Goal: Task Accomplishment & Management: Manage account settings

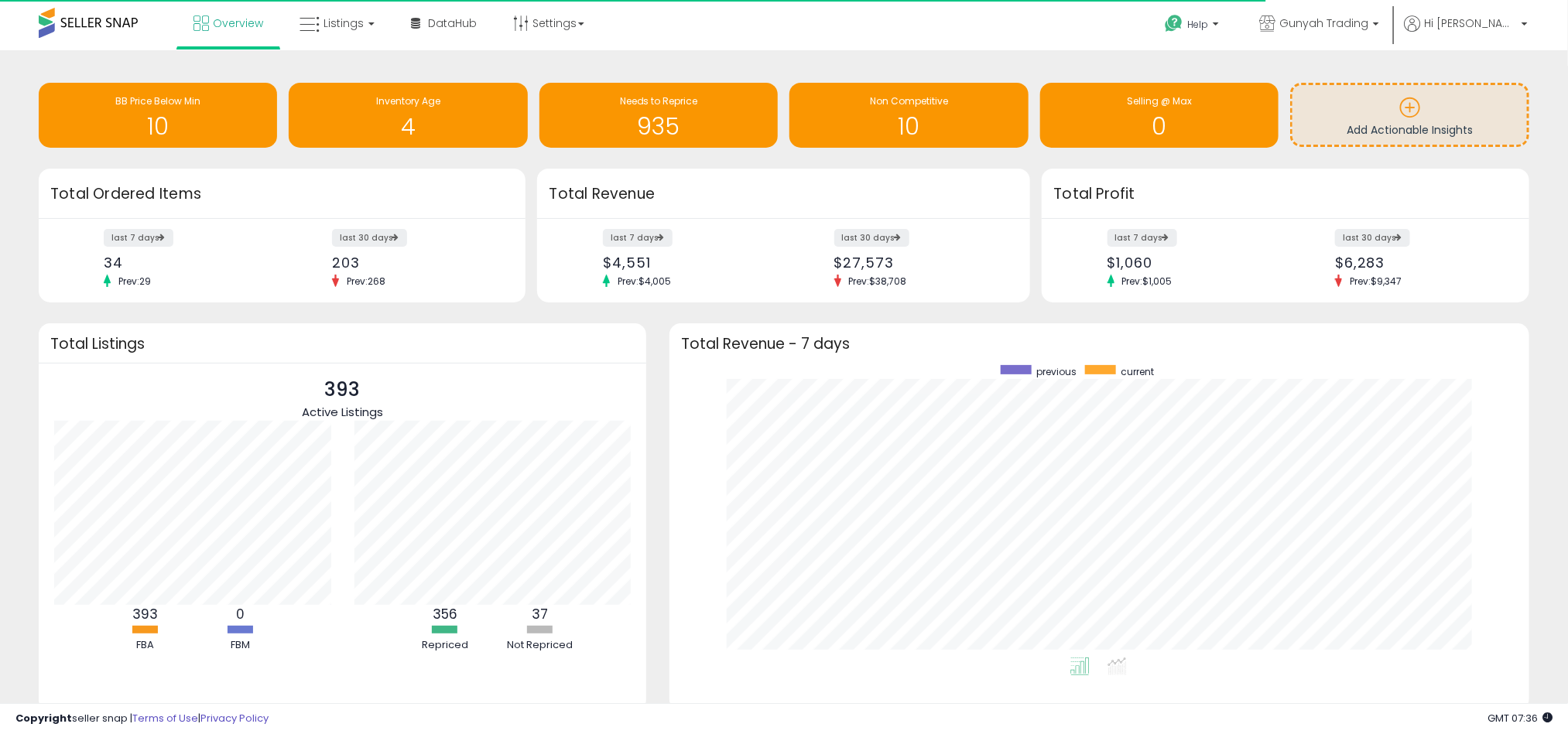
scroll to position [292, 829]
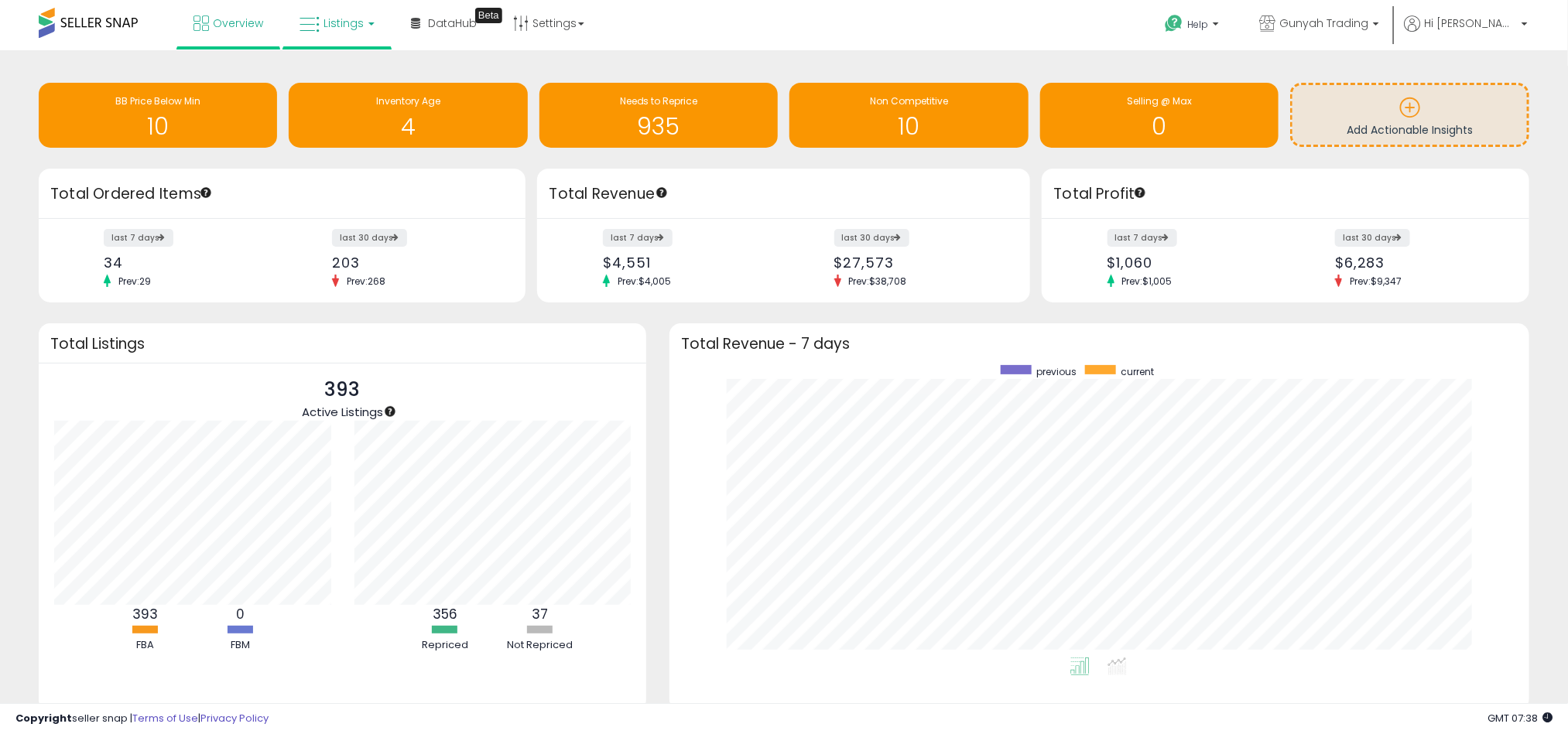
click at [347, 20] on span "Listings" at bounding box center [343, 23] width 40 height 16
click at [342, 67] on icon at bounding box center [349, 77] width 67 height 21
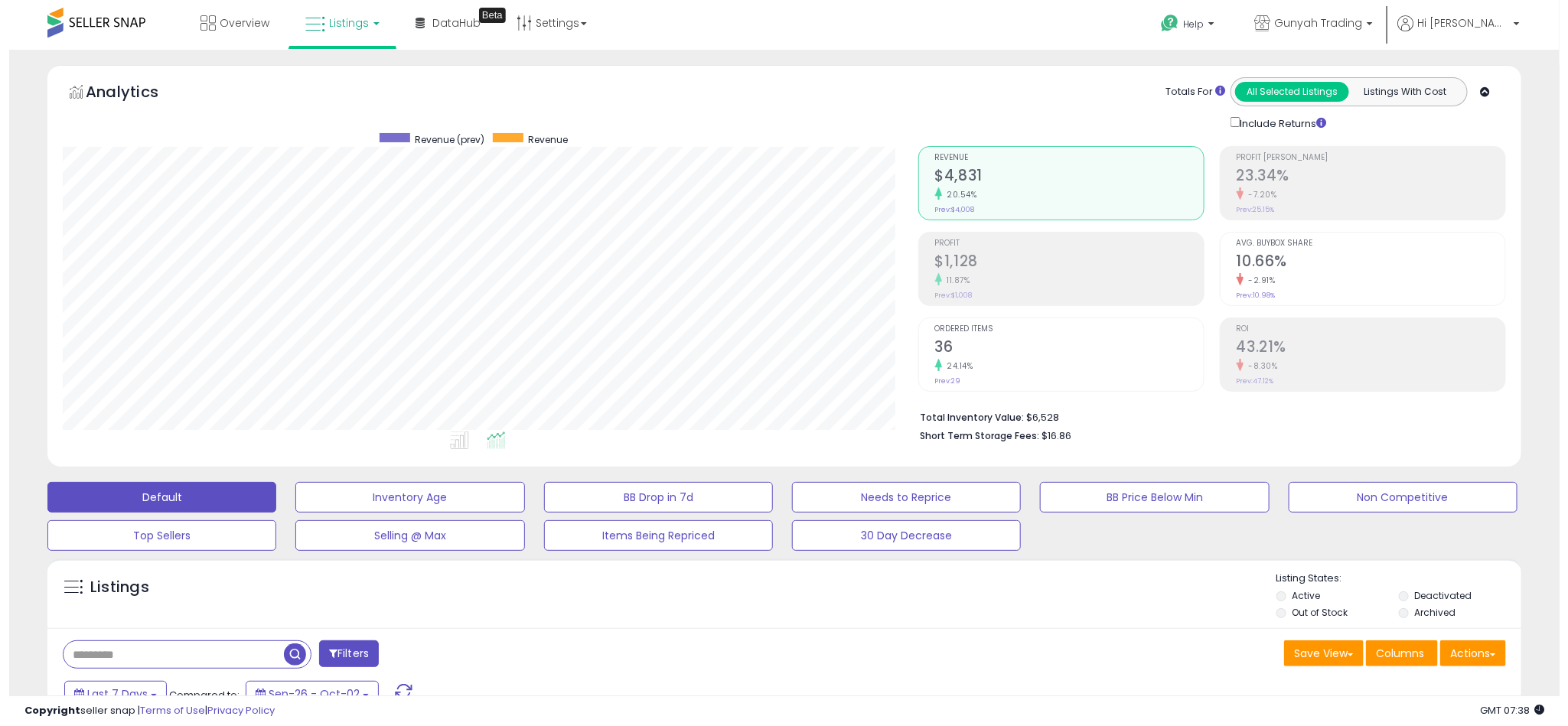
scroll to position [314, 857]
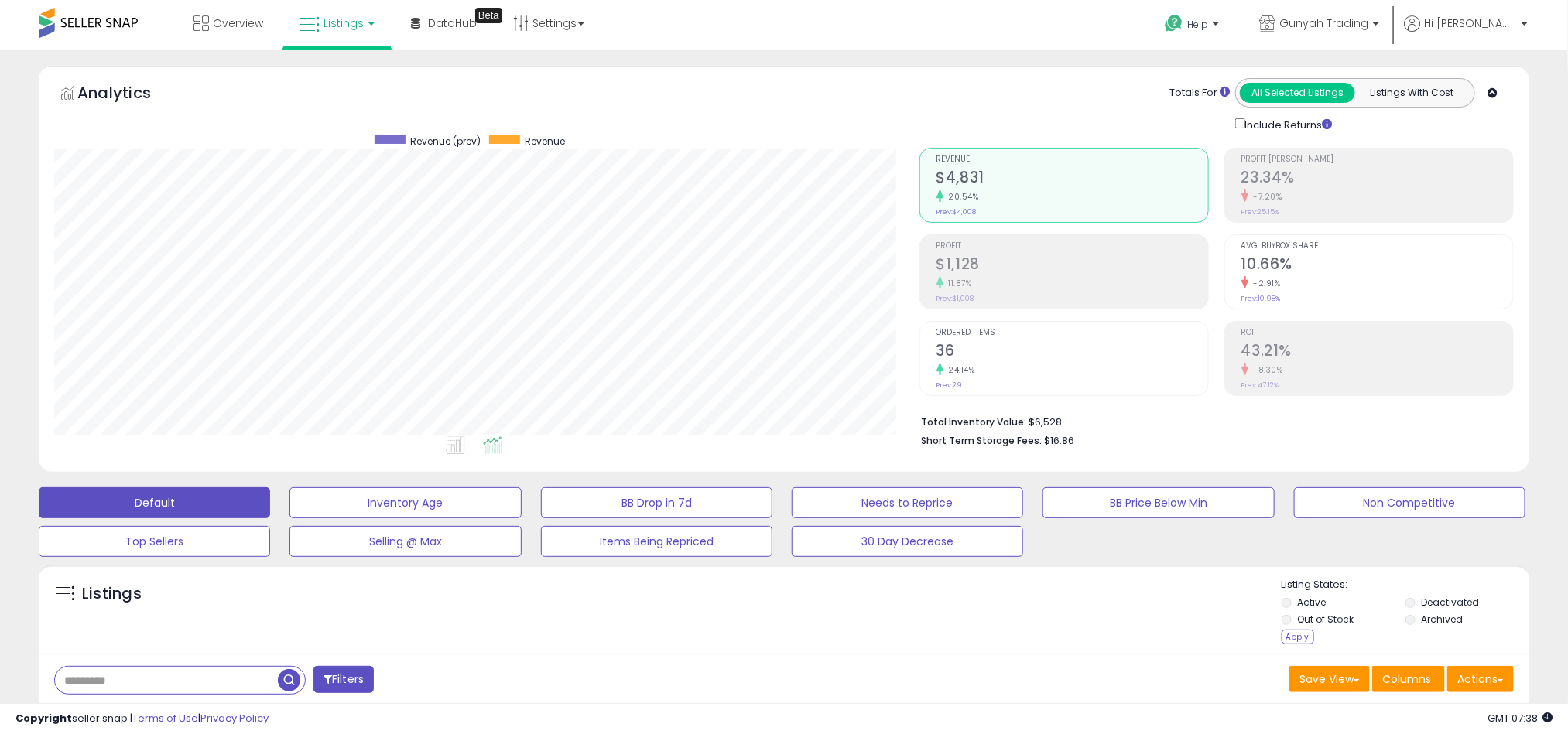
drag, startPoint x: 1307, startPoint y: 642, endPoint x: 1280, endPoint y: 642, distance: 27.0
click at [1303, 644] on div "Apply" at bounding box center [1297, 637] width 33 height 15
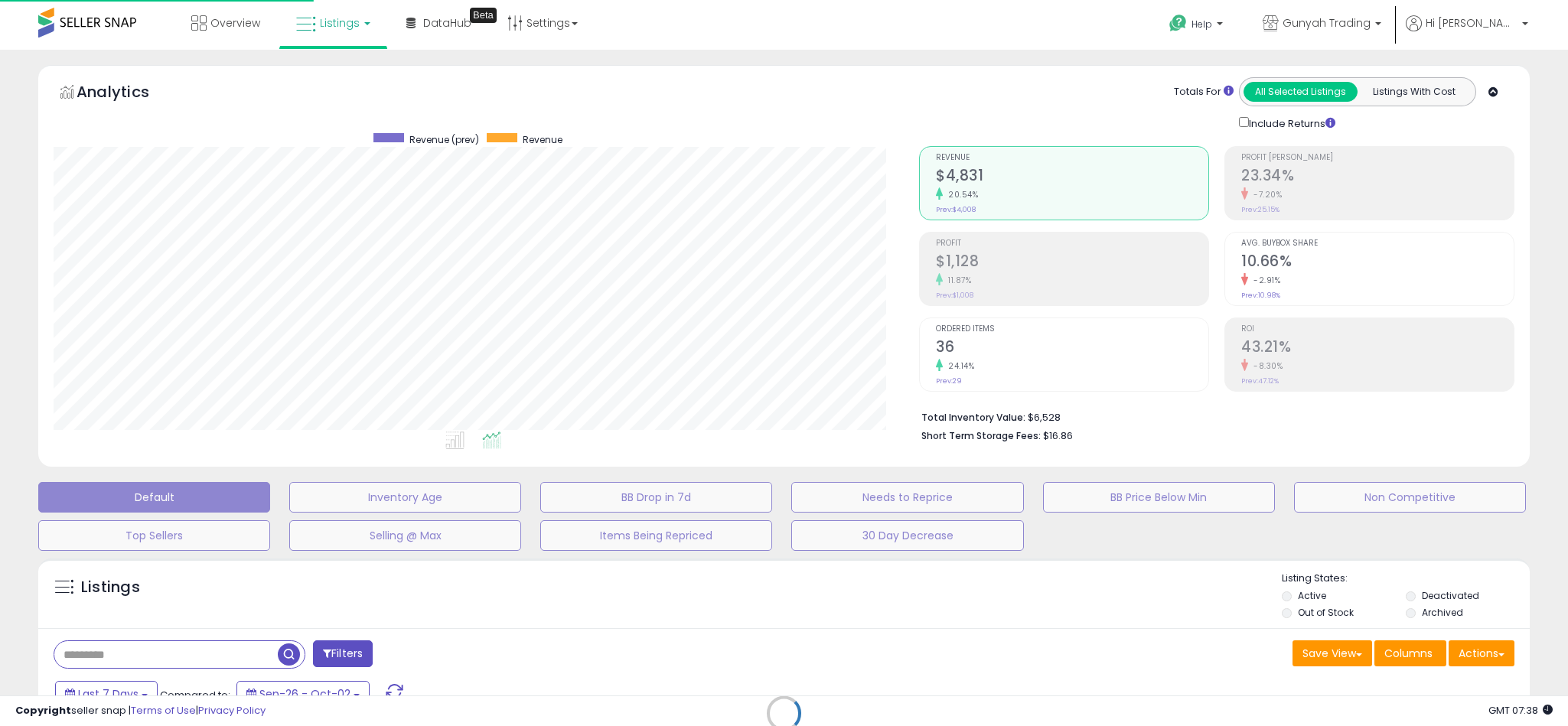
scroll to position [314, 866]
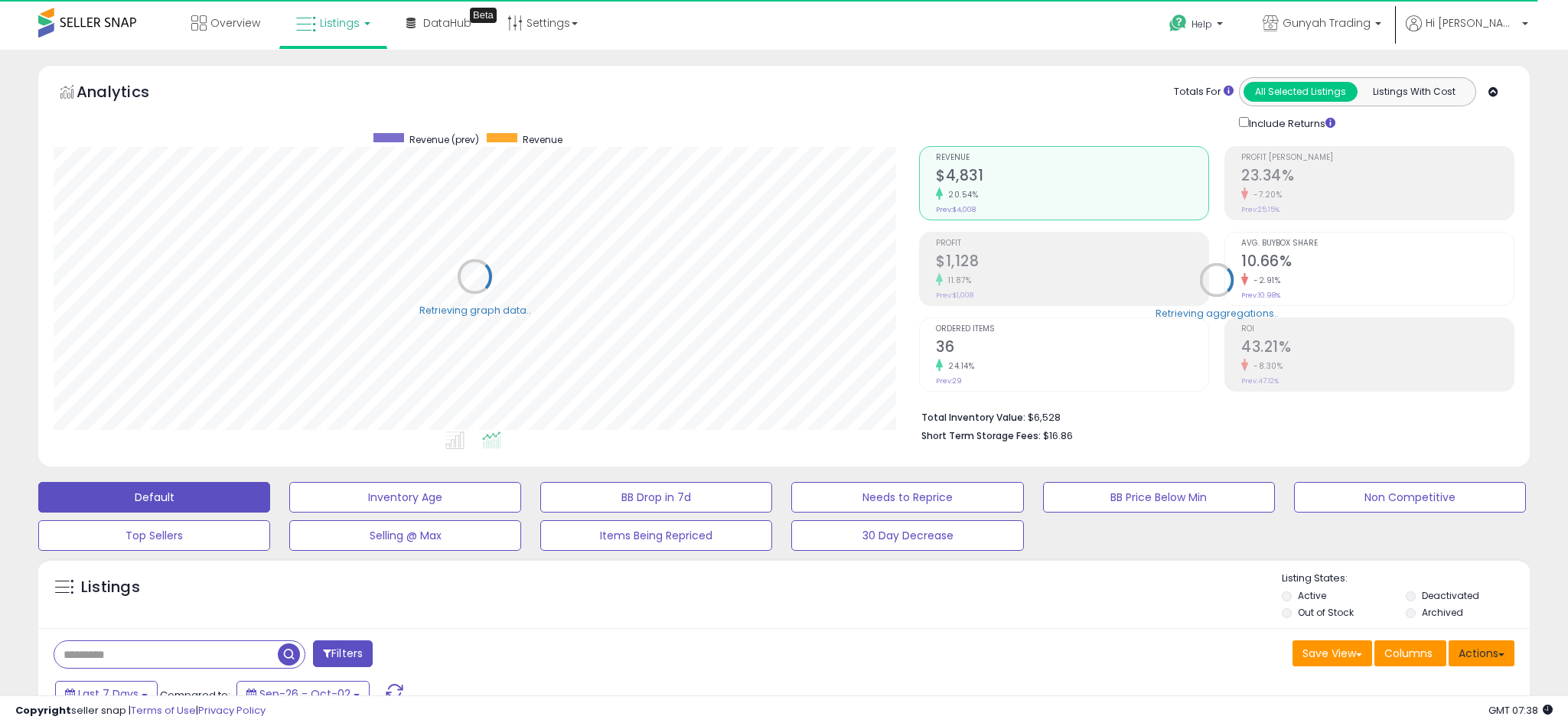
click at [1479, 640] on button "Actions" at bounding box center [1480, 653] width 66 height 26
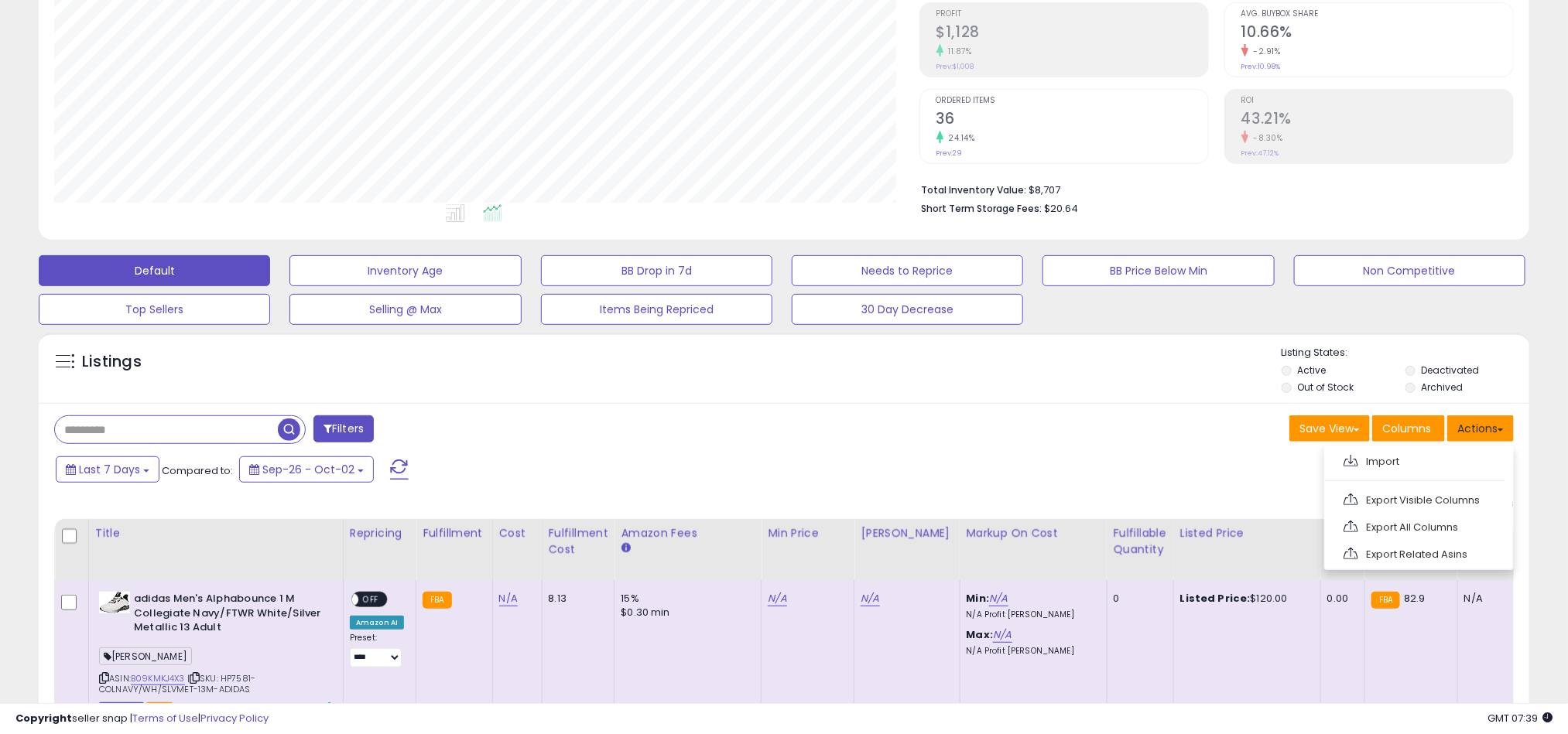
scroll to position [318, 866]
click at [1145, 365] on div "Listings" at bounding box center [783, 372] width 1490 height 52
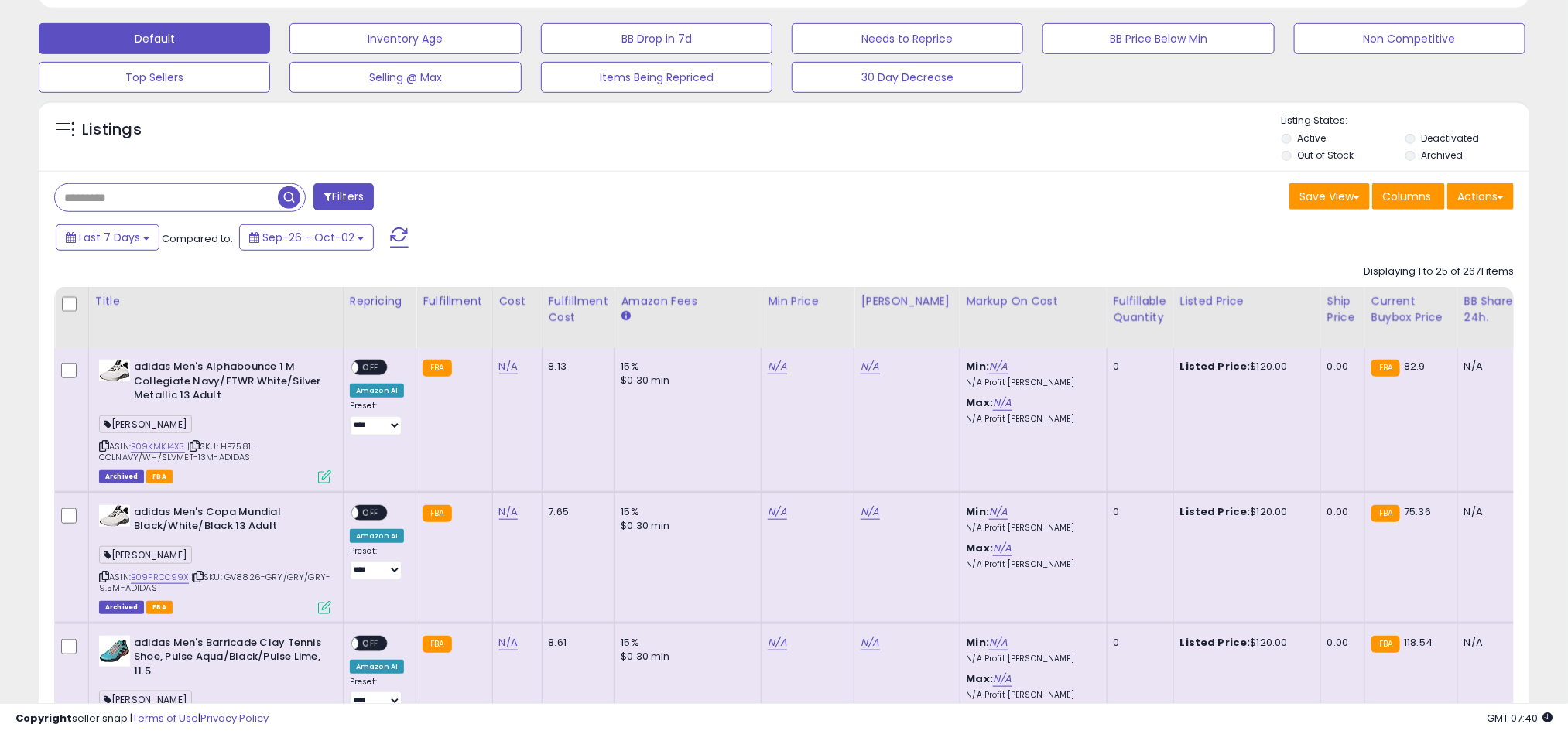
scroll to position [232, 0]
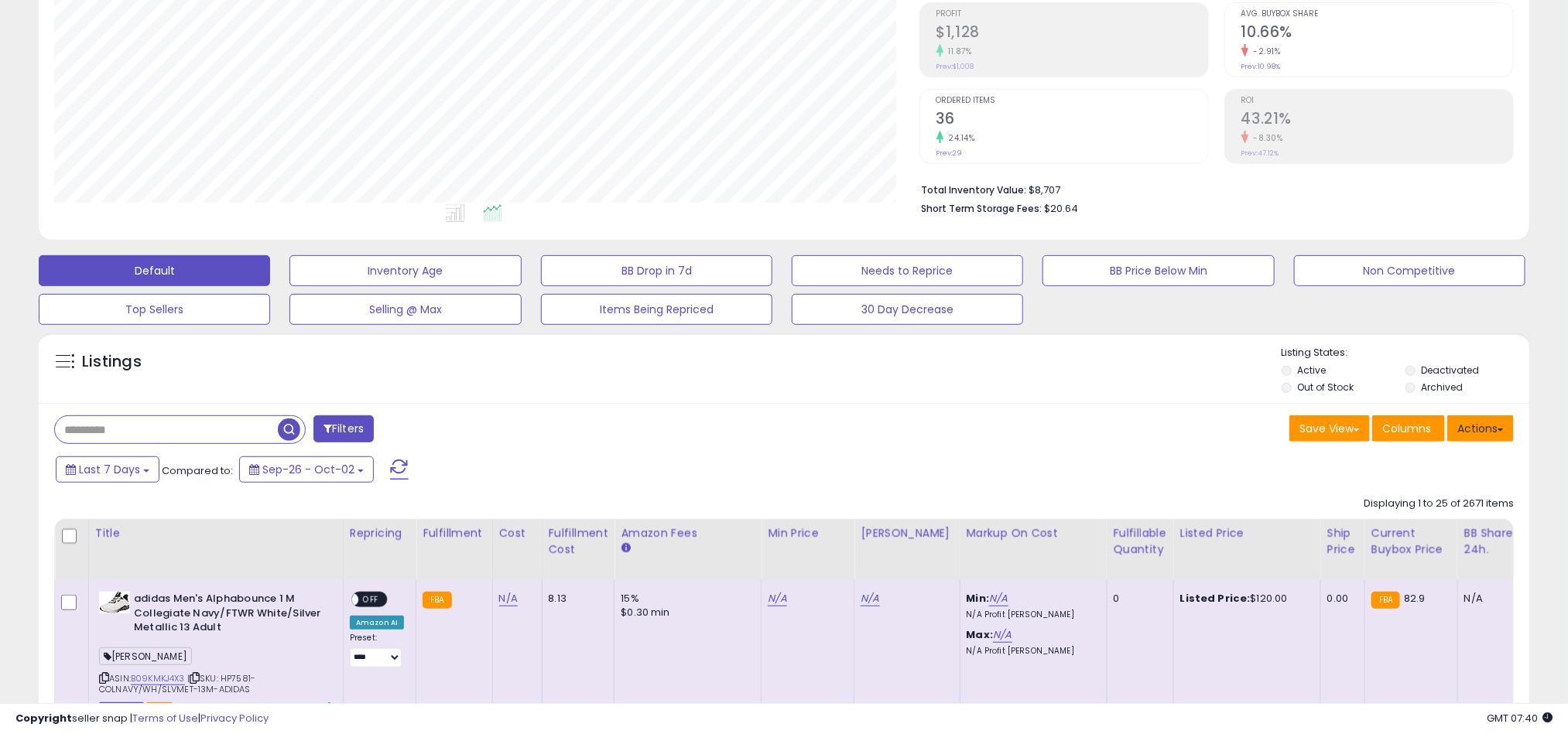
click at [1500, 430] on button "Actions" at bounding box center [1479, 429] width 66 height 26
click at [1448, 527] on link "Export All Columns" at bounding box center [1417, 527] width 169 height 24
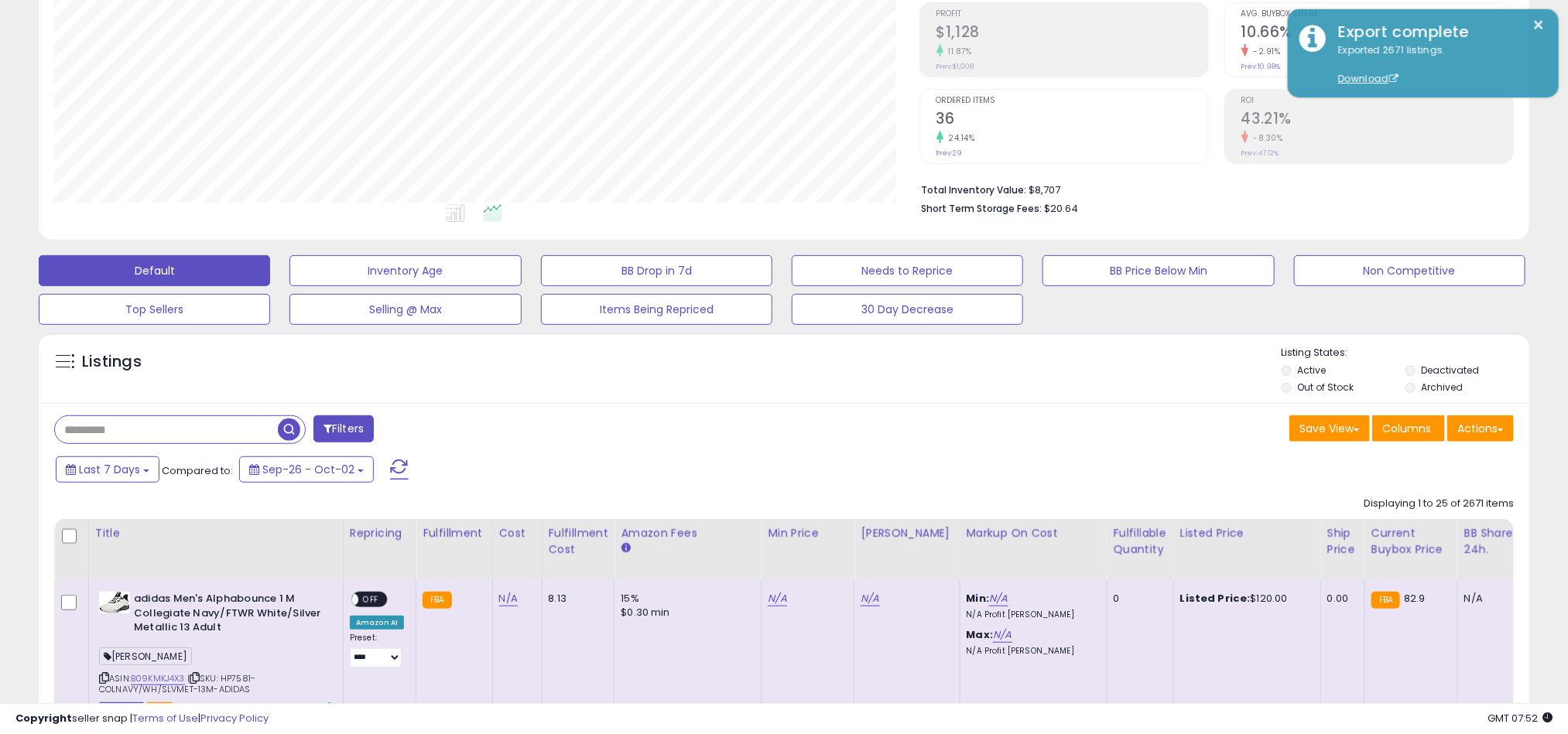
scroll to position [0, 0]
